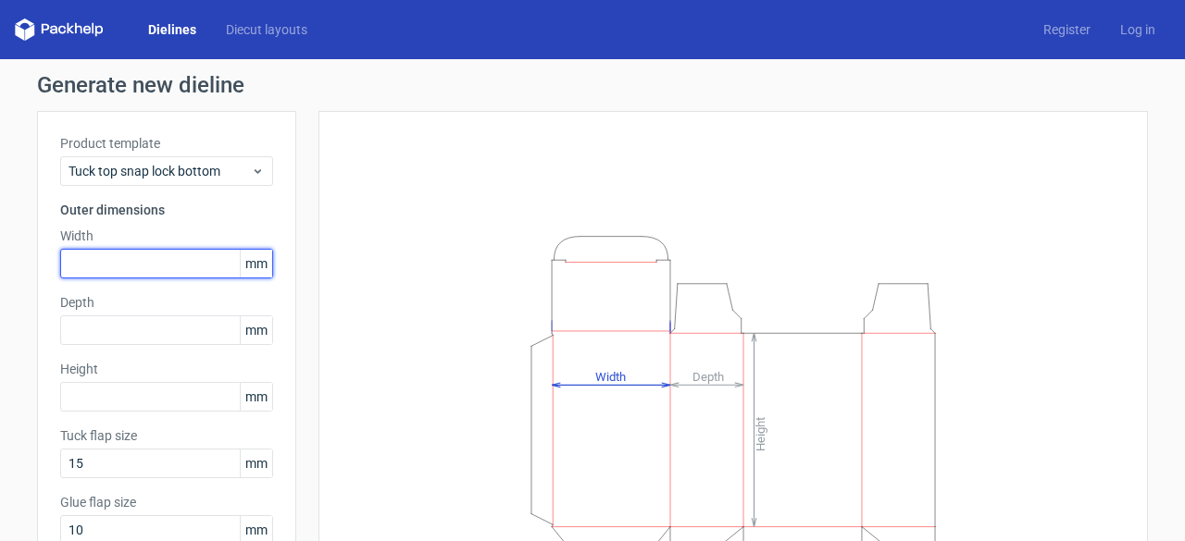
click at [162, 258] on input "text" at bounding box center [166, 264] width 213 height 30
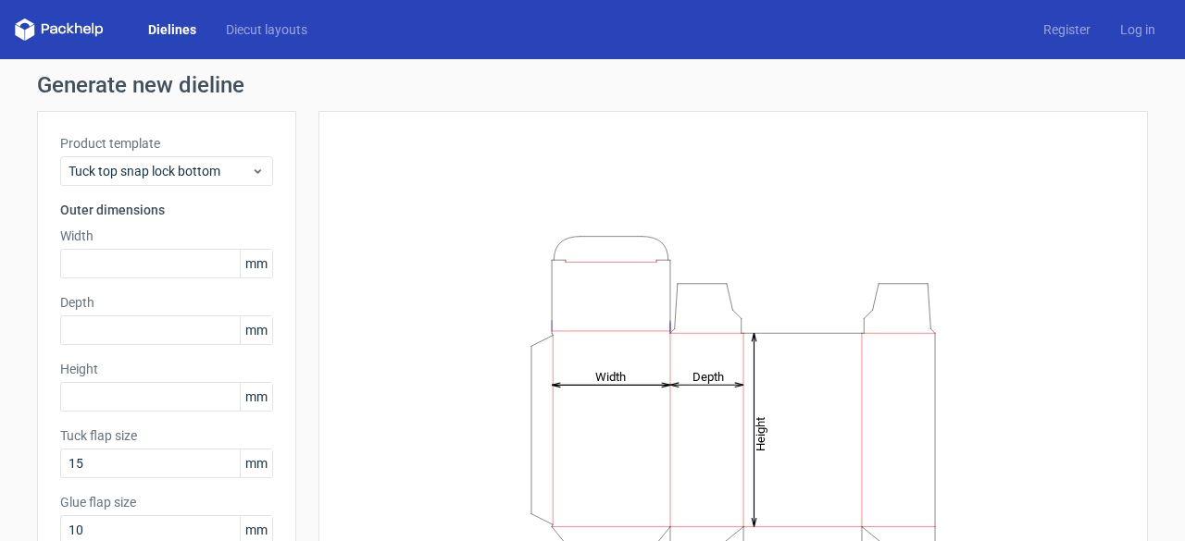
click at [247, 264] on span "mm" at bounding box center [256, 264] width 32 height 28
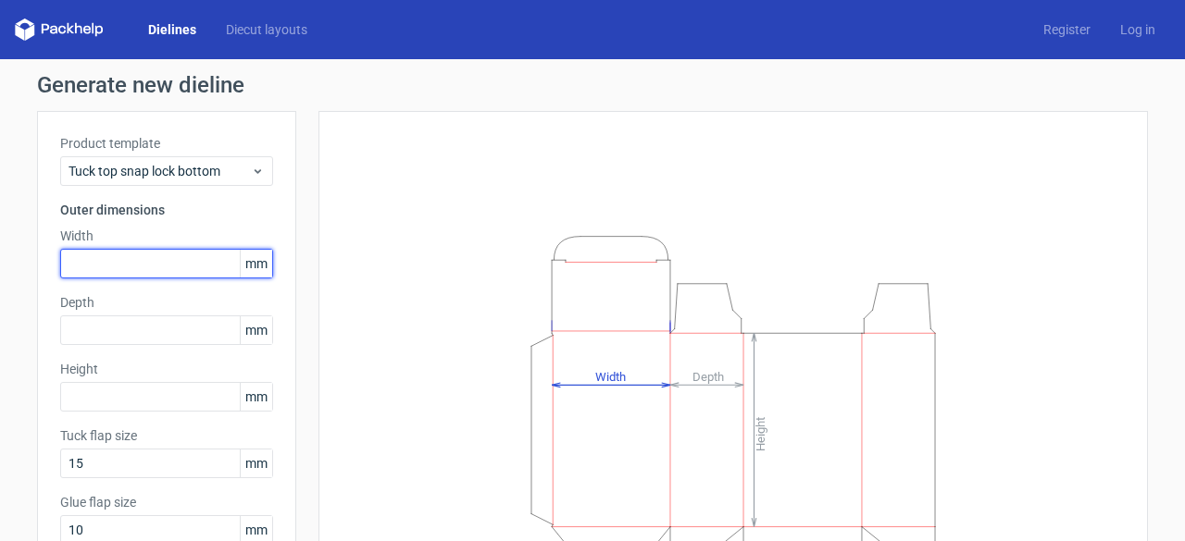
click at [150, 268] on input "text" at bounding box center [166, 264] width 213 height 30
type input "35"
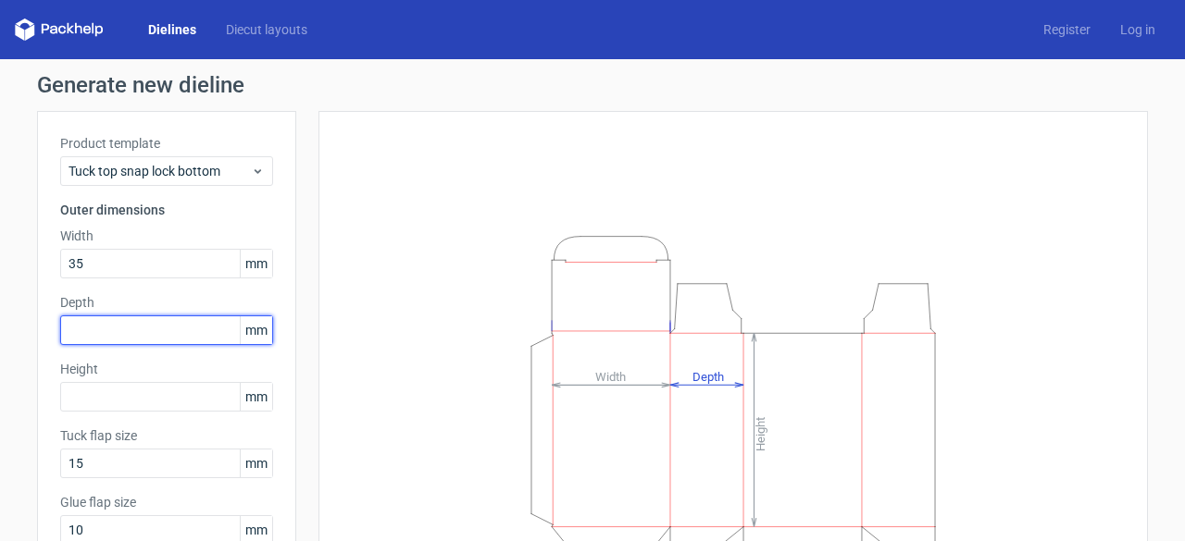
click at [129, 327] on input "text" at bounding box center [166, 331] width 213 height 30
type input "35"
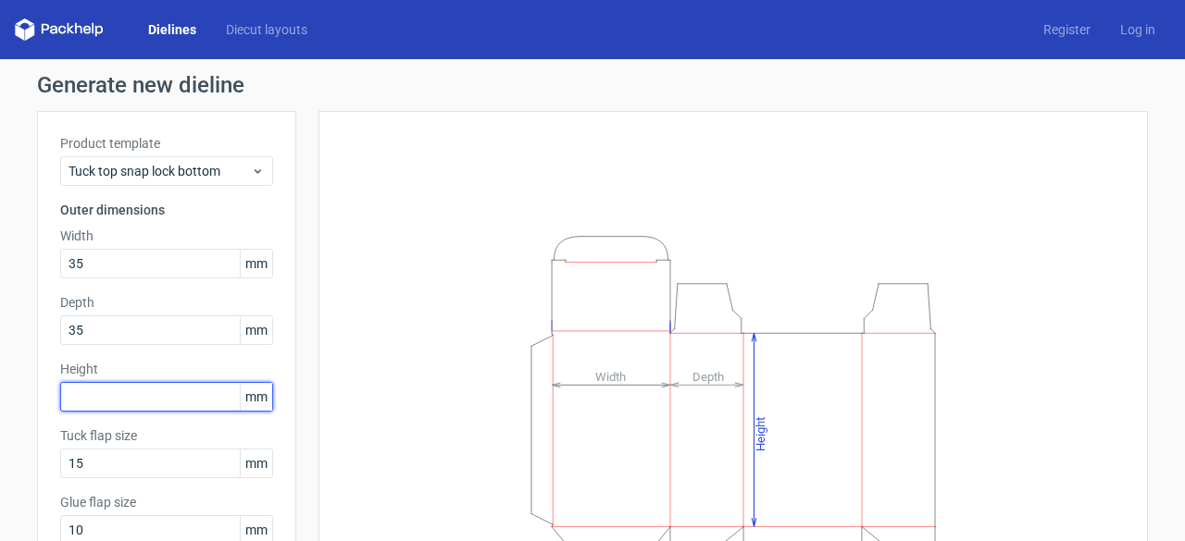
click at [106, 394] on input "text" at bounding box center [166, 397] width 213 height 30
type input "95"
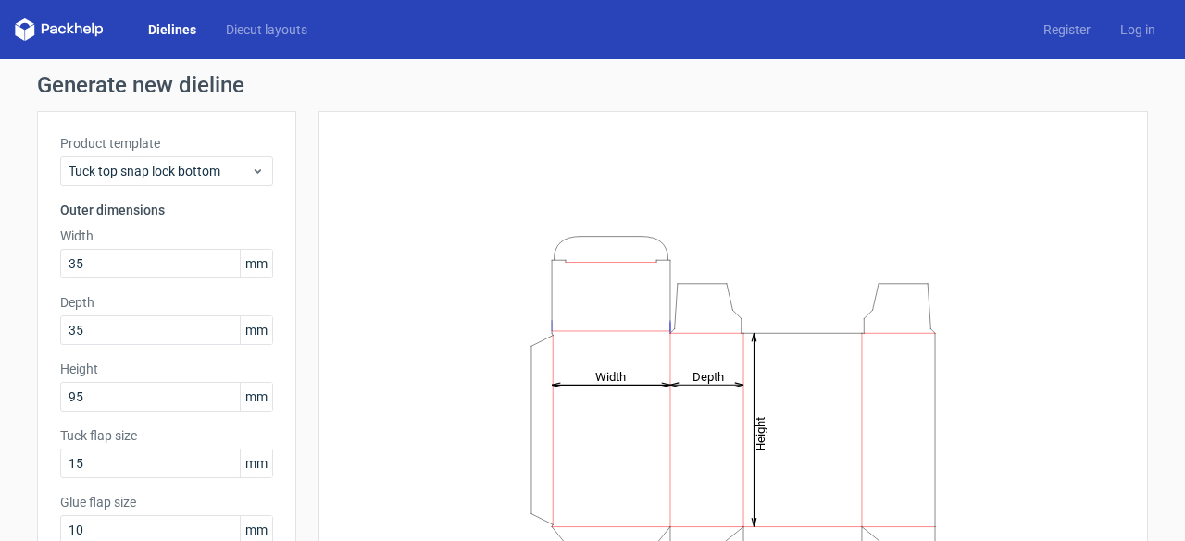
click at [279, 301] on div "Product template Tuck top snap lock bottom Outer dimensions Width 35 mm Depth 3…" at bounding box center [166, 380] width 259 height 539
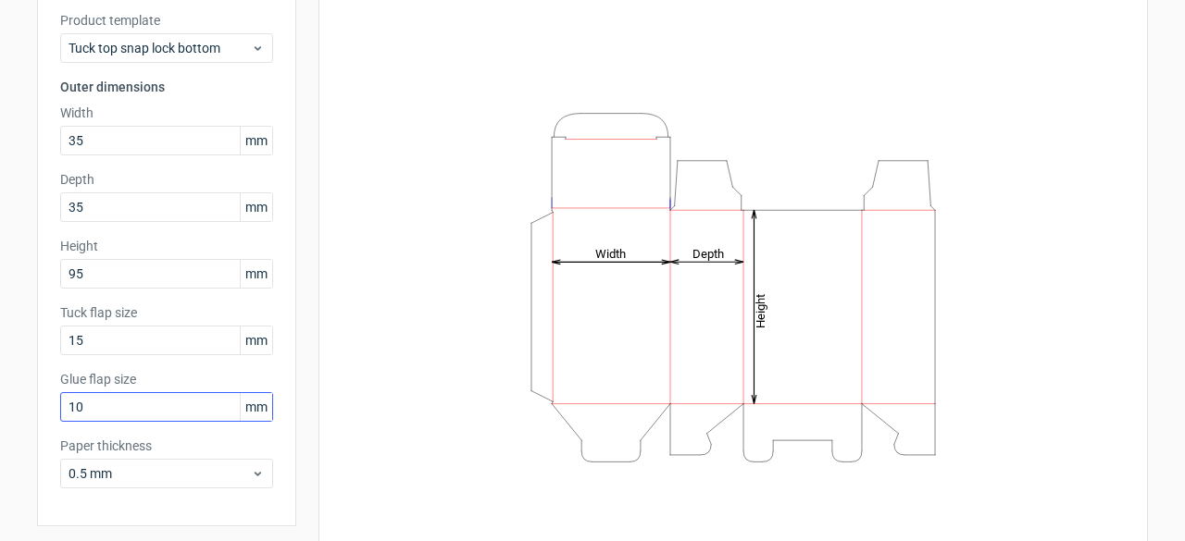
scroll to position [181, 0]
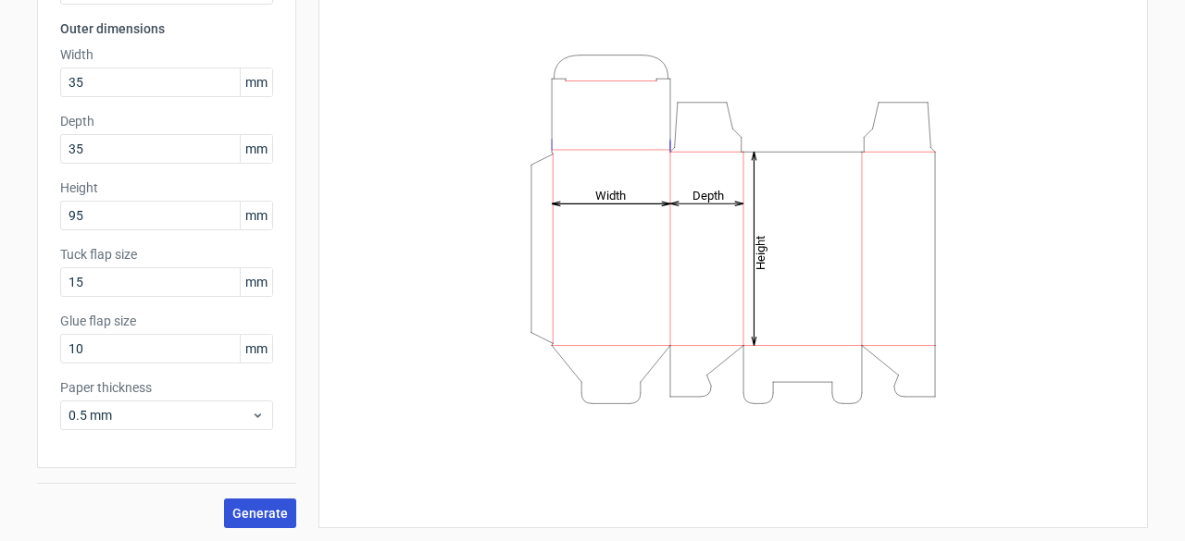
click at [247, 508] on span "Generate" at bounding box center [260, 513] width 56 height 13
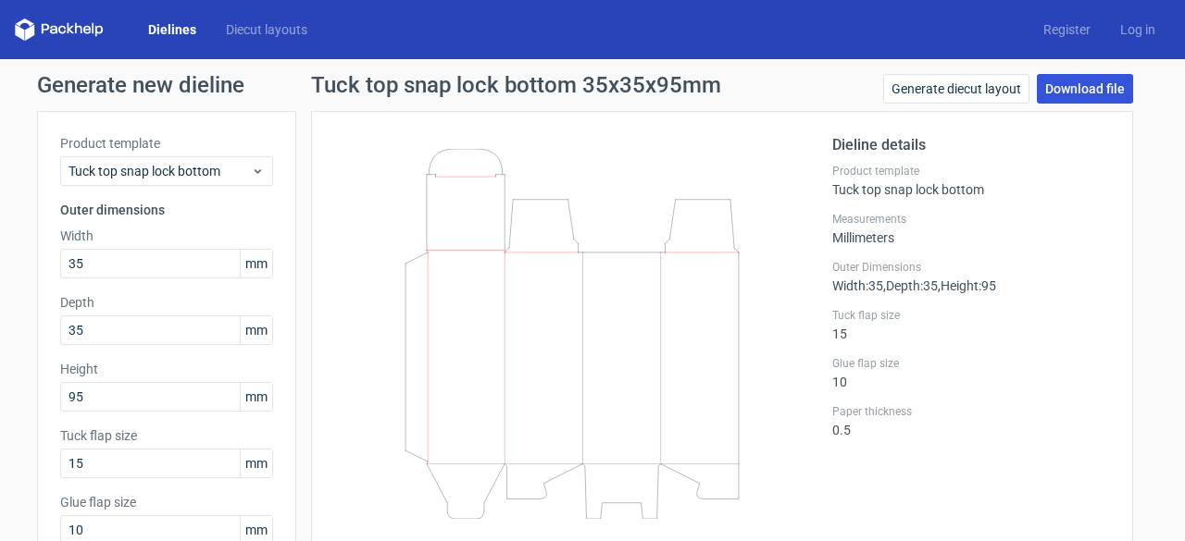
click at [1070, 90] on link "Download file" at bounding box center [1085, 89] width 96 height 30
